Goal: Information Seeking & Learning: Learn about a topic

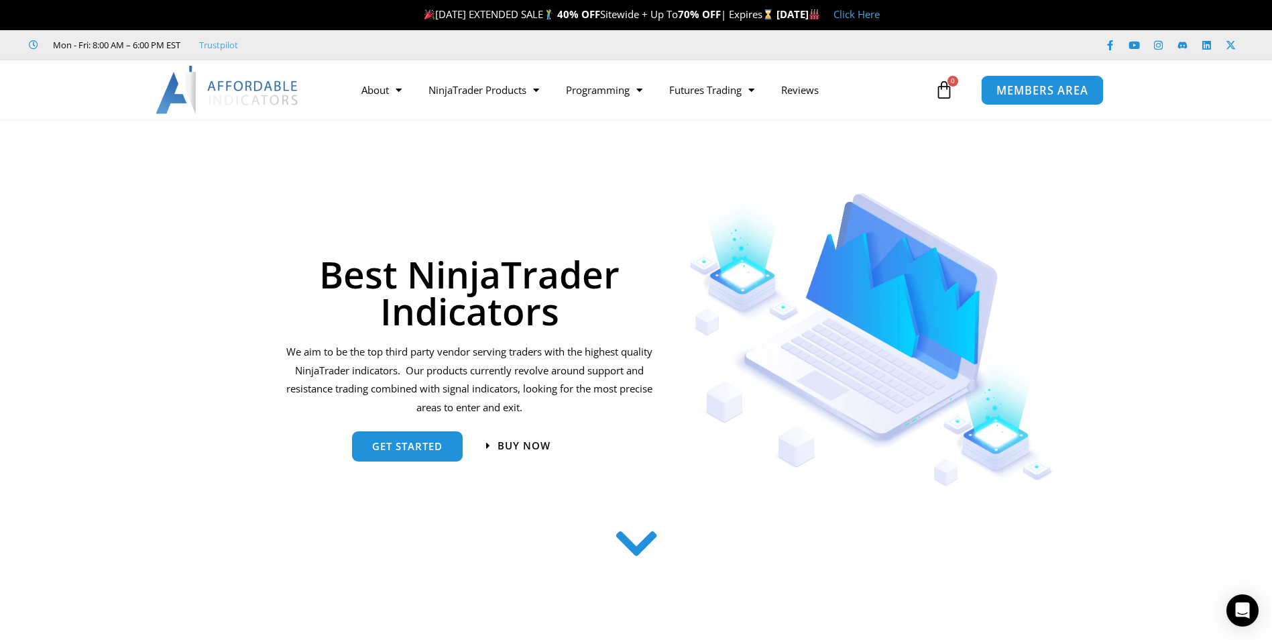
click at [1023, 86] on span "MEMBERS AREA" at bounding box center [1042, 89] width 92 height 11
click at [1014, 96] on span "MEMBERS AREA" at bounding box center [1042, 89] width 92 height 11
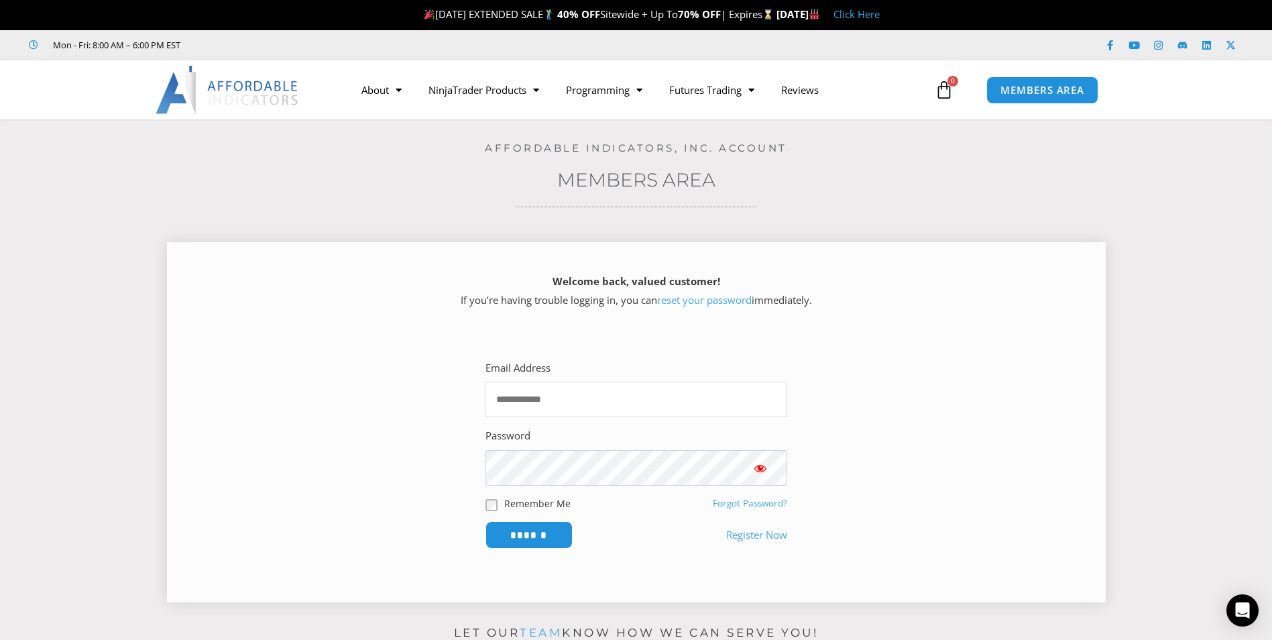
click at [556, 404] on input "Email Address" at bounding box center [636, 399] width 302 height 36
type input "******"
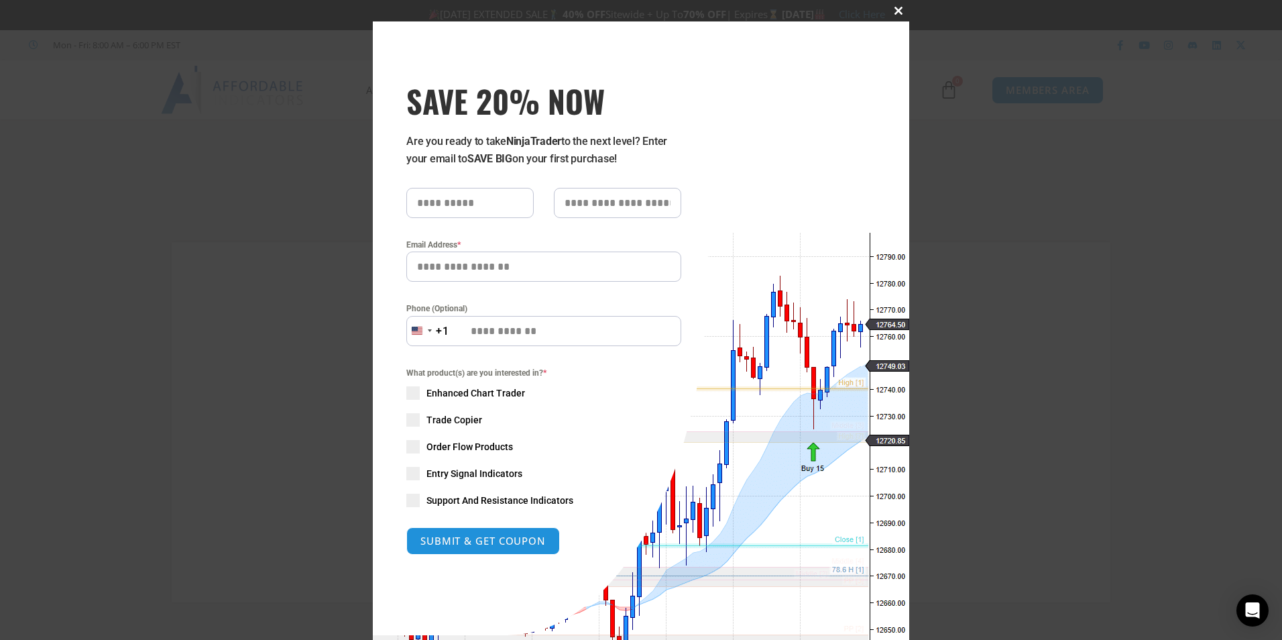
click at [896, 10] on span at bounding box center [898, 11] width 21 height 8
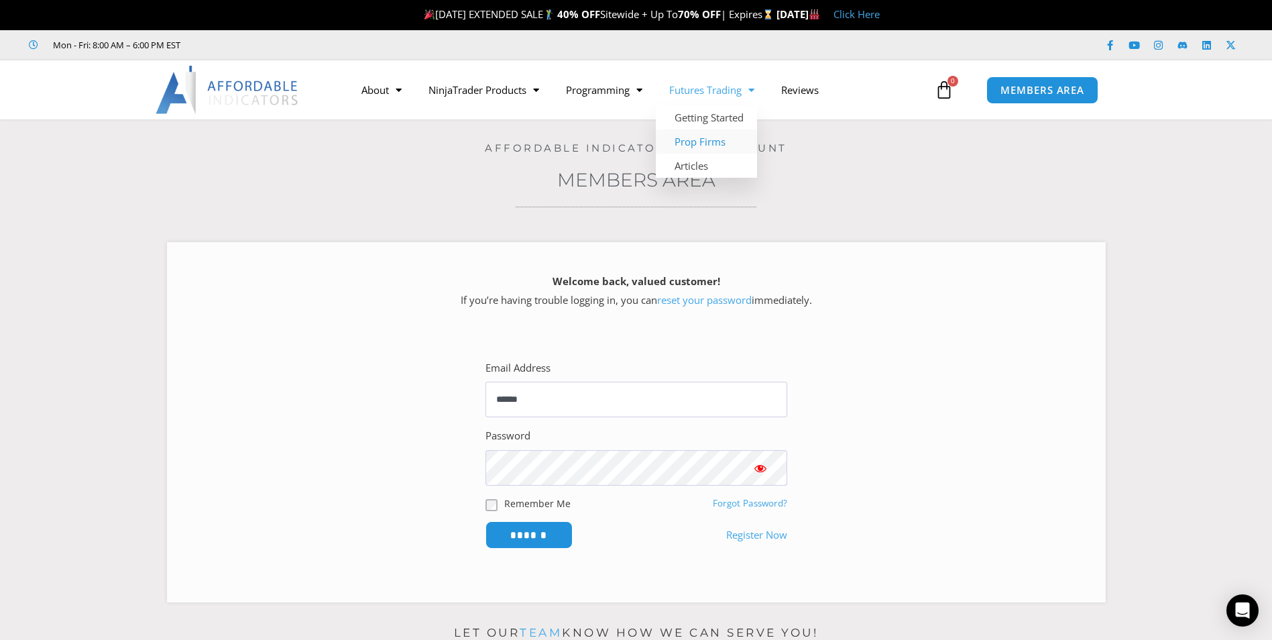
click at [732, 143] on link "Prop Firms" at bounding box center [706, 141] width 101 height 24
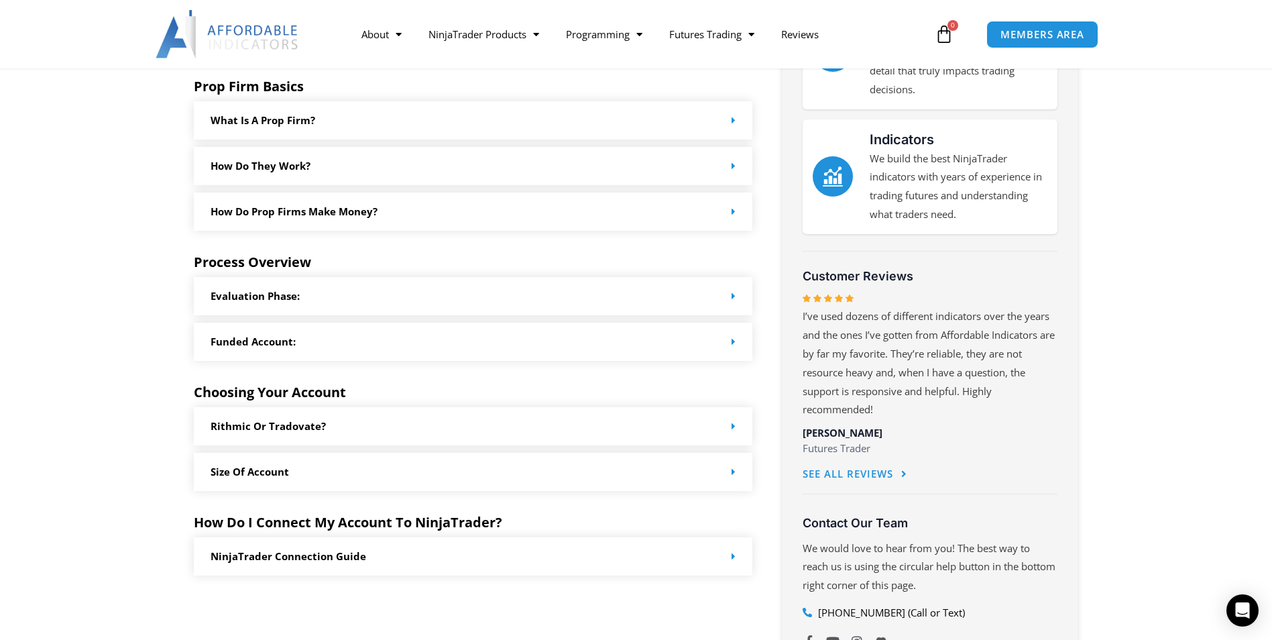
scroll to position [491, 0]
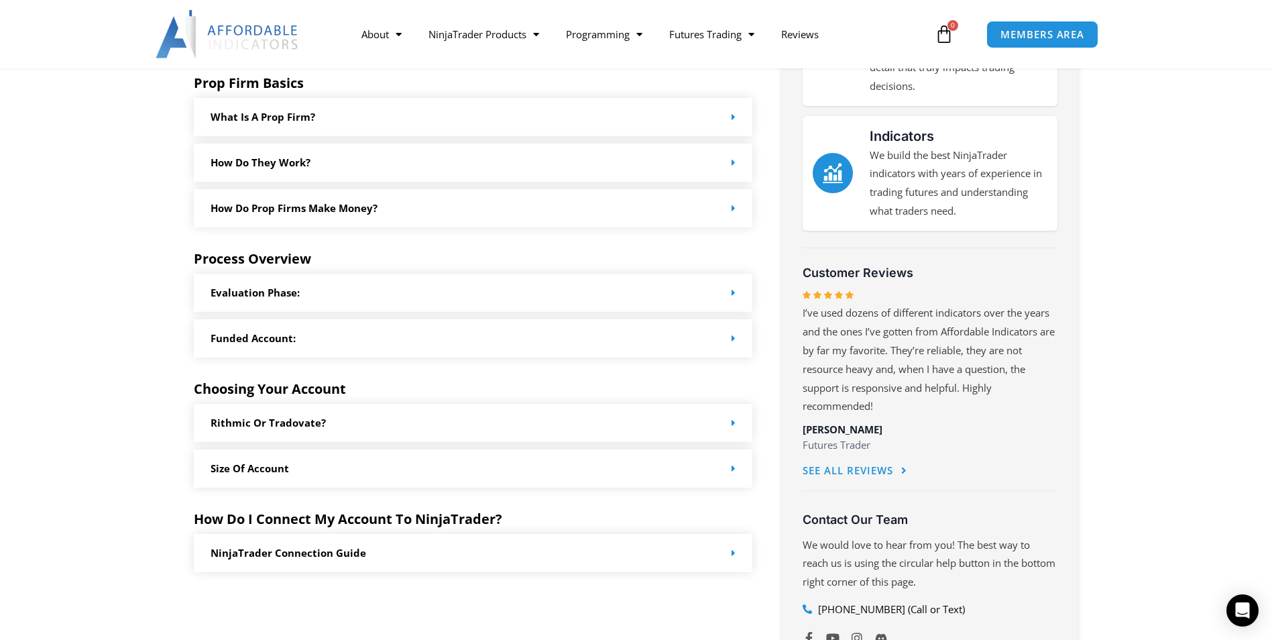
click at [744, 428] on div "Rithmic or Tradovate?" at bounding box center [473, 423] width 559 height 38
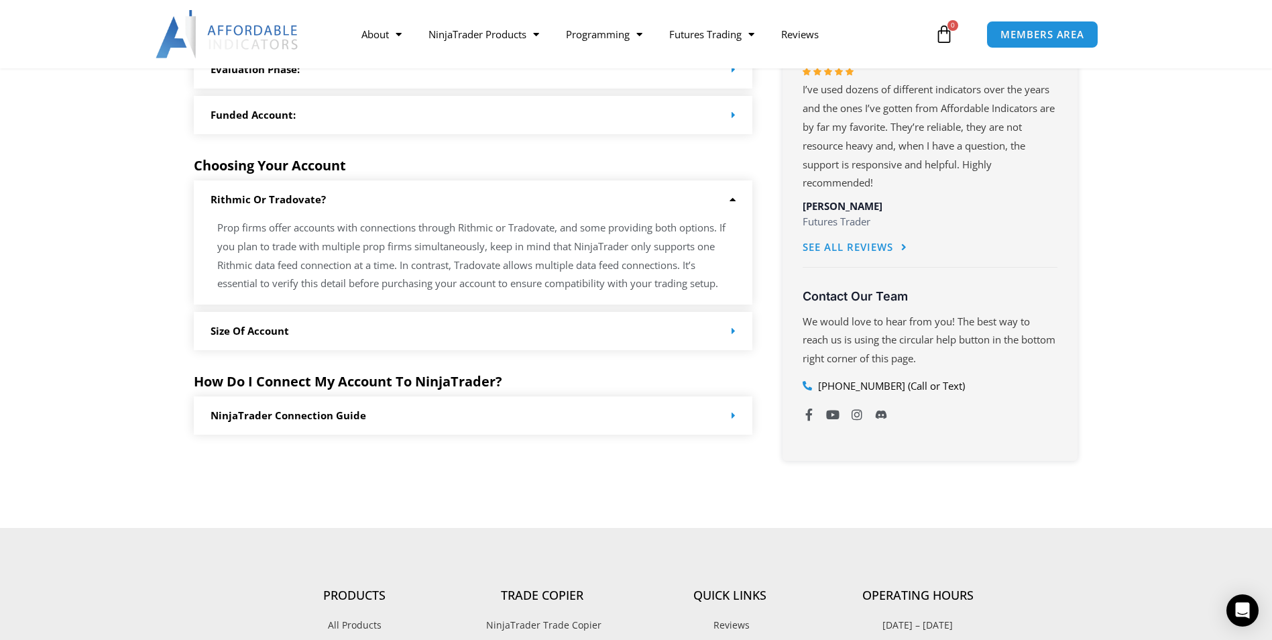
scroll to position [737, 0]
